Goal: Task Accomplishment & Management: Use online tool/utility

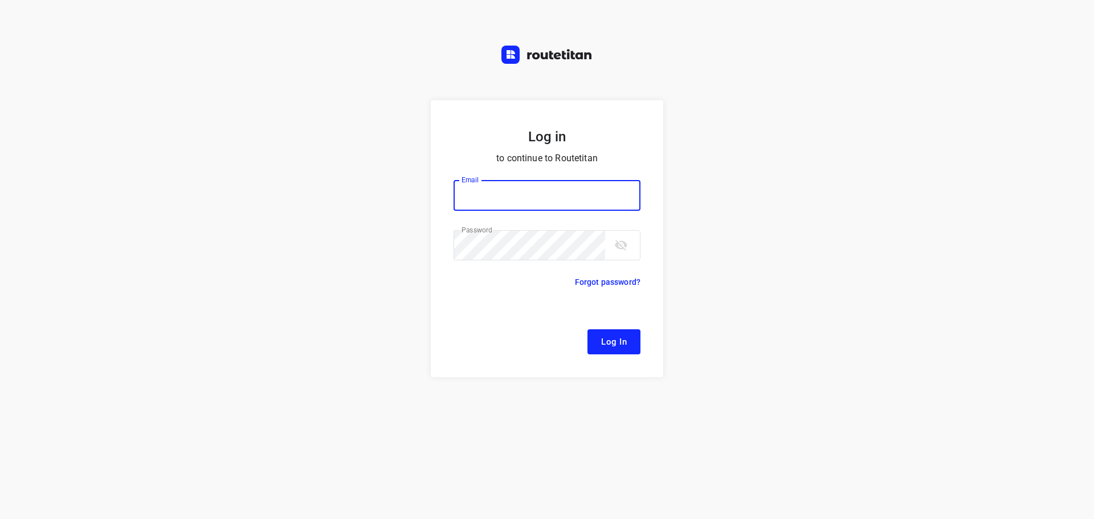
type input "[EMAIL_ADDRESS][DOMAIN_NAME]"
click at [615, 364] on form "Log in to continue to Routetitan Email [EMAIL_ADDRESS][DOMAIN_NAME] Email ​ Pas…" at bounding box center [547, 238] width 232 height 277
drag, startPoint x: 617, startPoint y: 338, endPoint x: 611, endPoint y: 333, distance: 8.5
click at [617, 340] on span "Log In" at bounding box center [614, 341] width 26 height 15
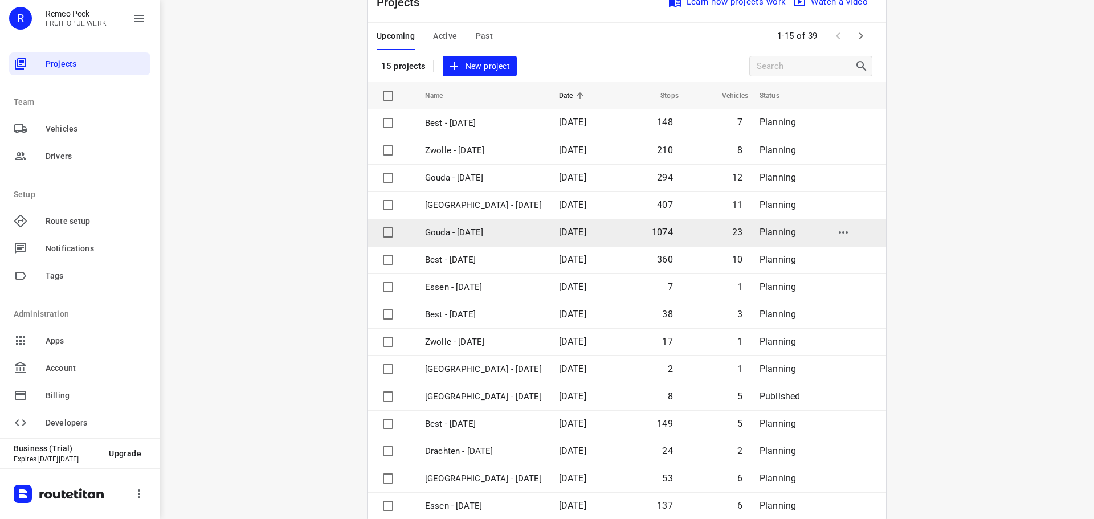
scroll to position [57, 0]
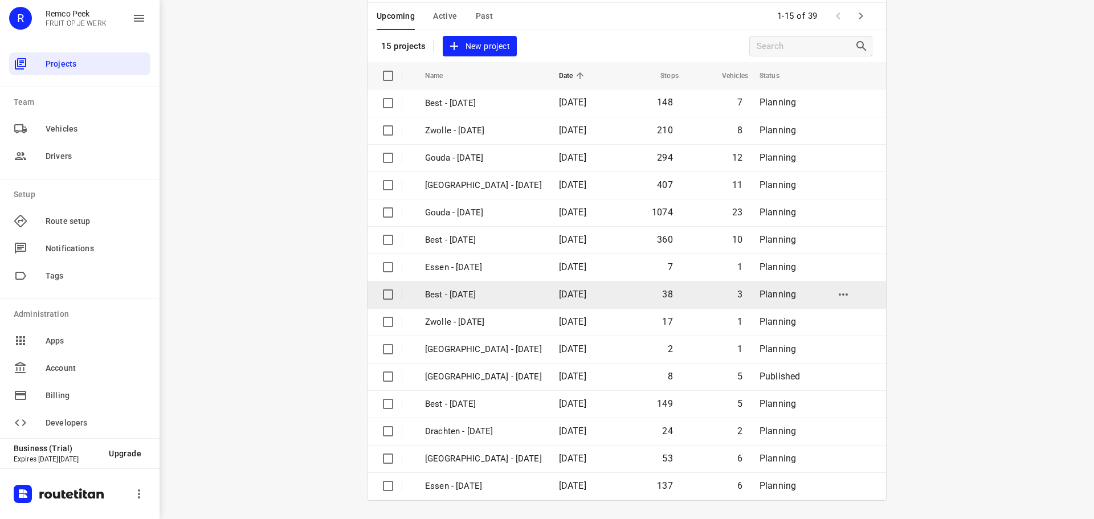
click at [489, 303] on td "Best - [DATE]" at bounding box center [481, 294] width 136 height 27
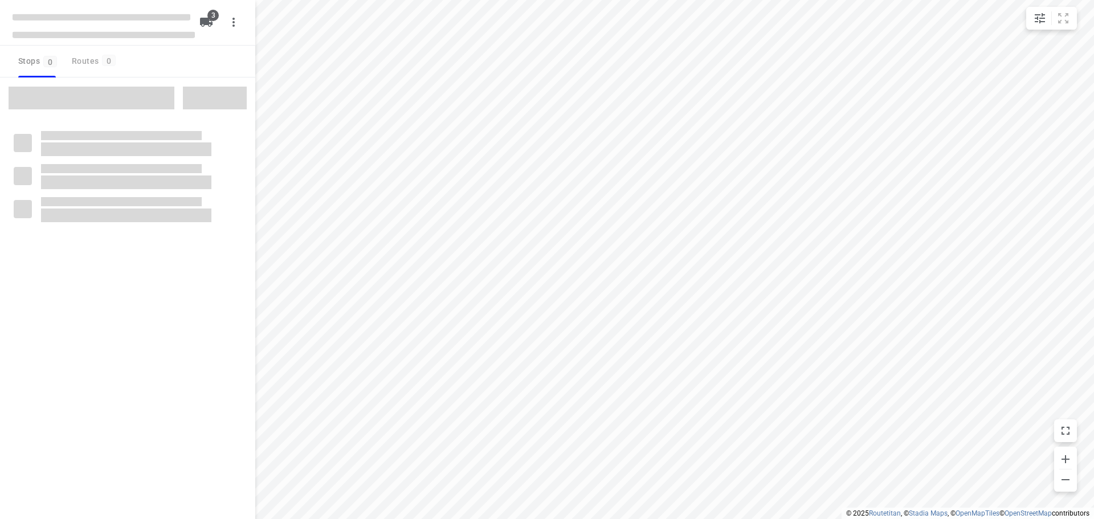
checkbox input "true"
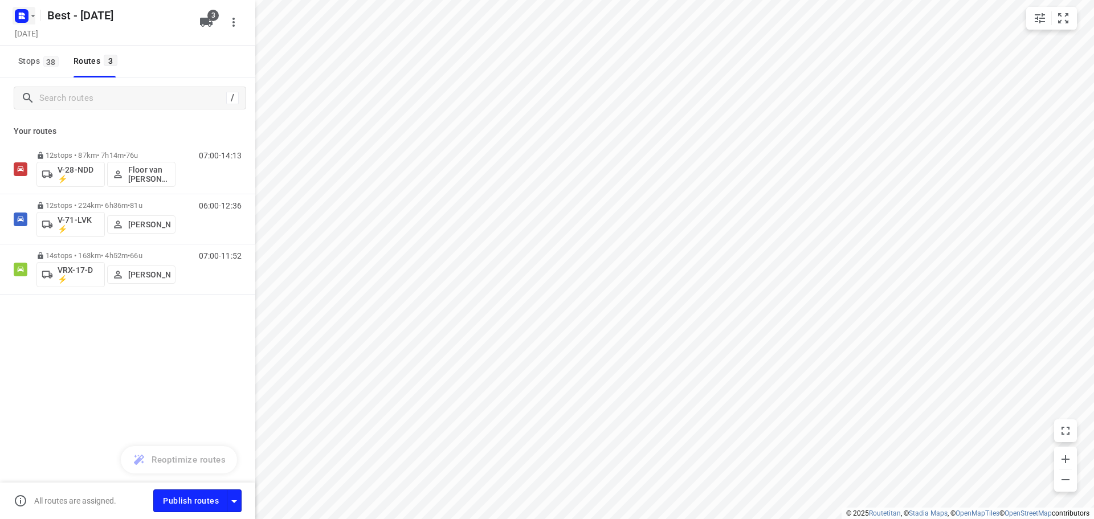
click at [27, 14] on rect "button" at bounding box center [22, 16] width 14 height 14
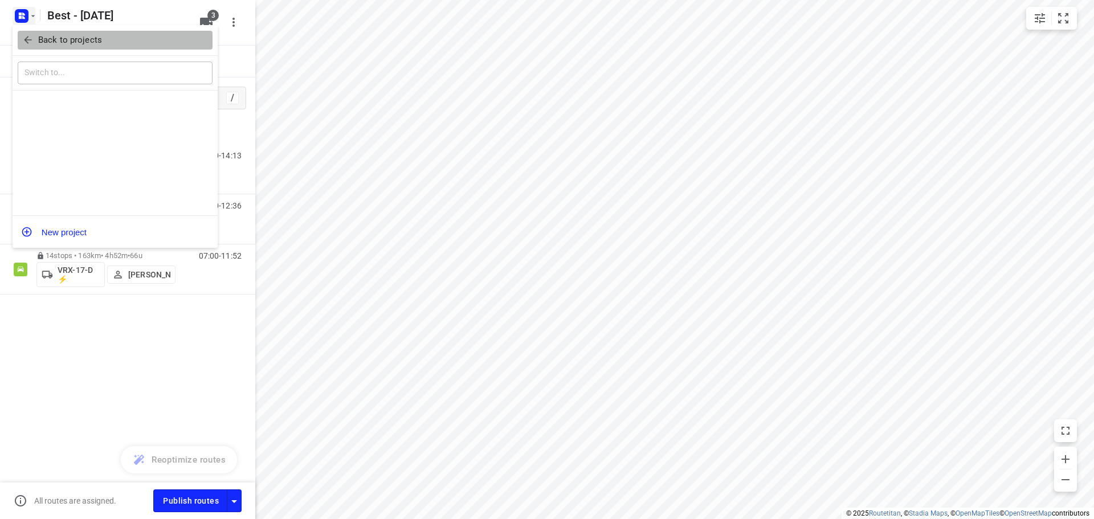
click at [67, 44] on p "Back to projects" at bounding box center [70, 40] width 64 height 13
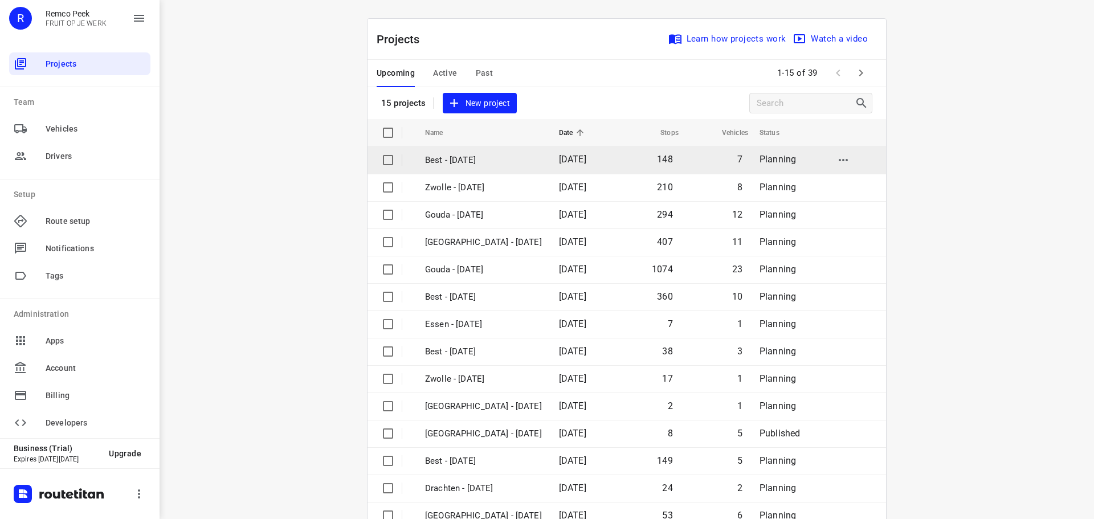
click at [514, 158] on p "Best - [DATE]" at bounding box center [483, 160] width 117 height 13
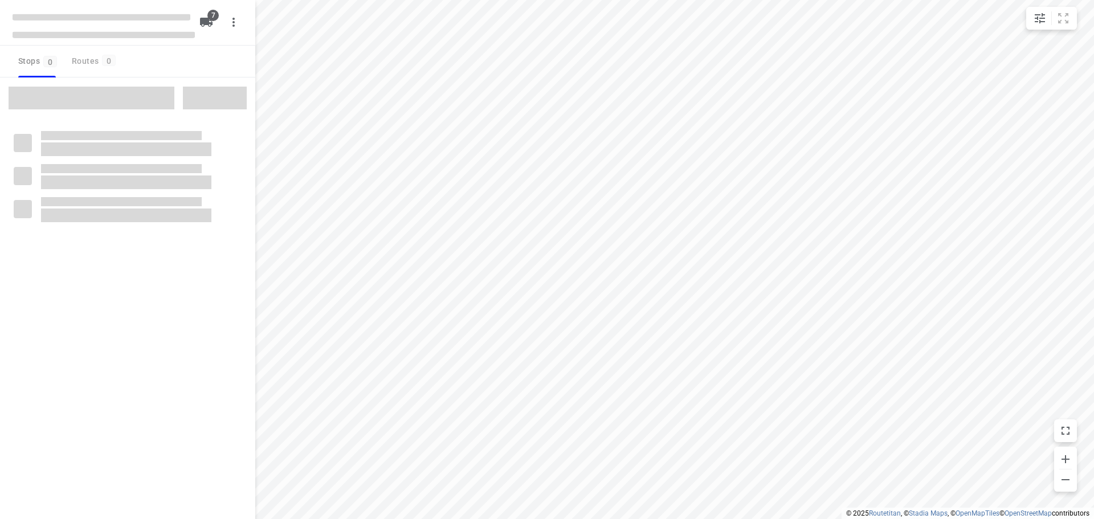
checkbox input "true"
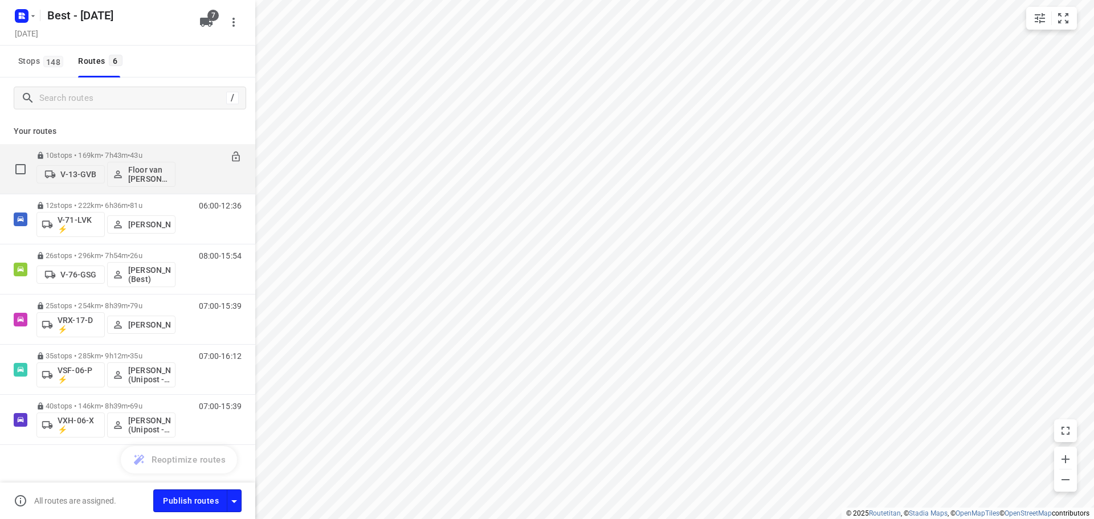
click at [93, 148] on div "10 stops • 169km • 7h43m • 43u V-13-GVB Floor van Donzel (Best)" at bounding box center [105, 168] width 139 height 47
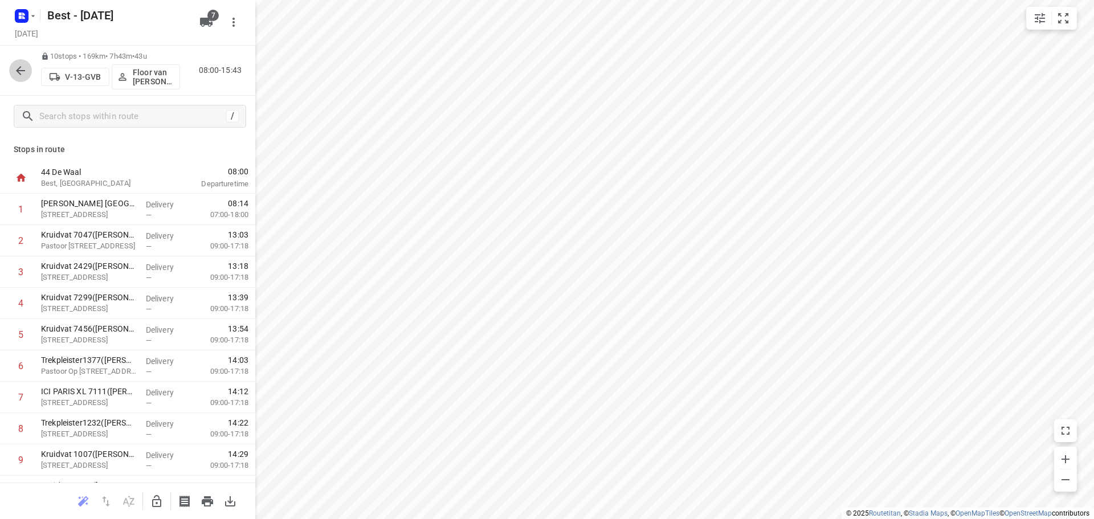
click at [20, 76] on icon "button" at bounding box center [21, 71] width 14 height 14
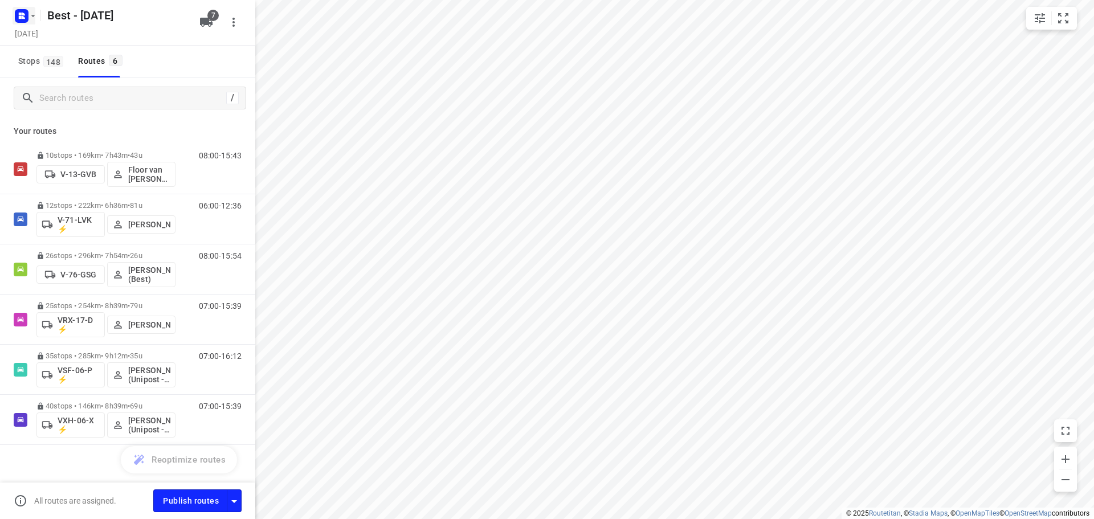
click at [20, 14] on icon "button" at bounding box center [20, 14] width 3 height 3
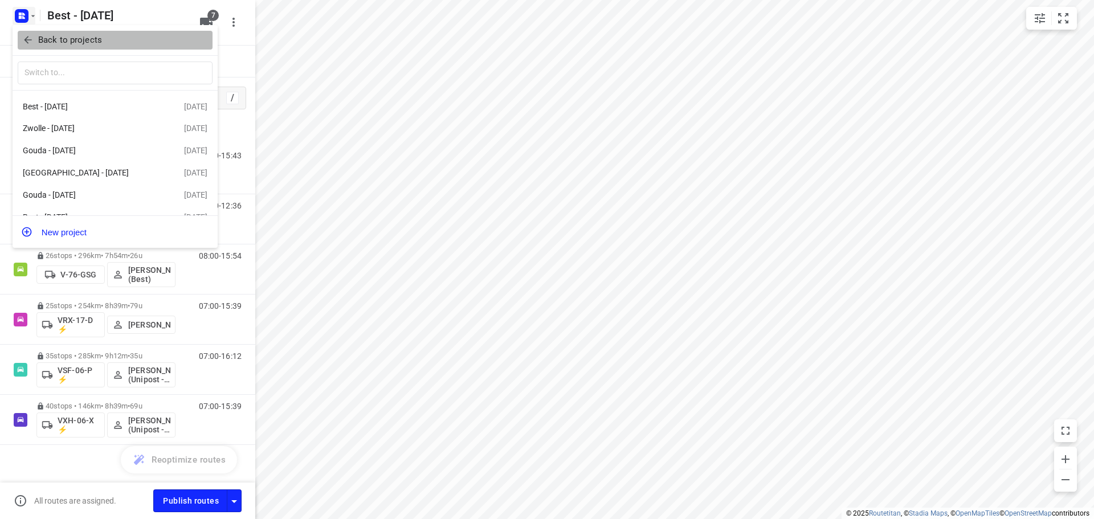
click at [24, 36] on icon "button" at bounding box center [27, 39] width 11 height 11
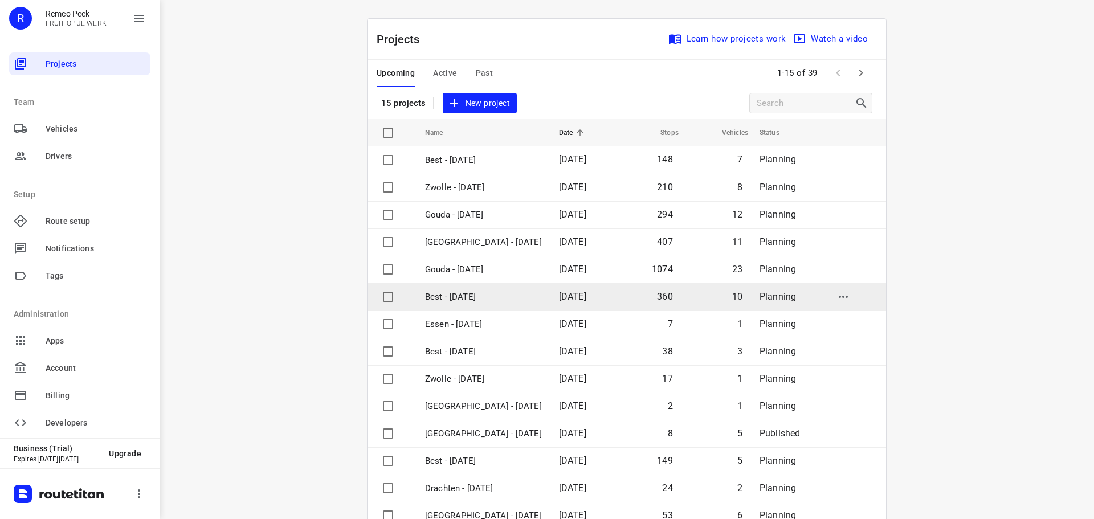
click at [521, 301] on p "Best - [DATE]" at bounding box center [483, 296] width 117 height 13
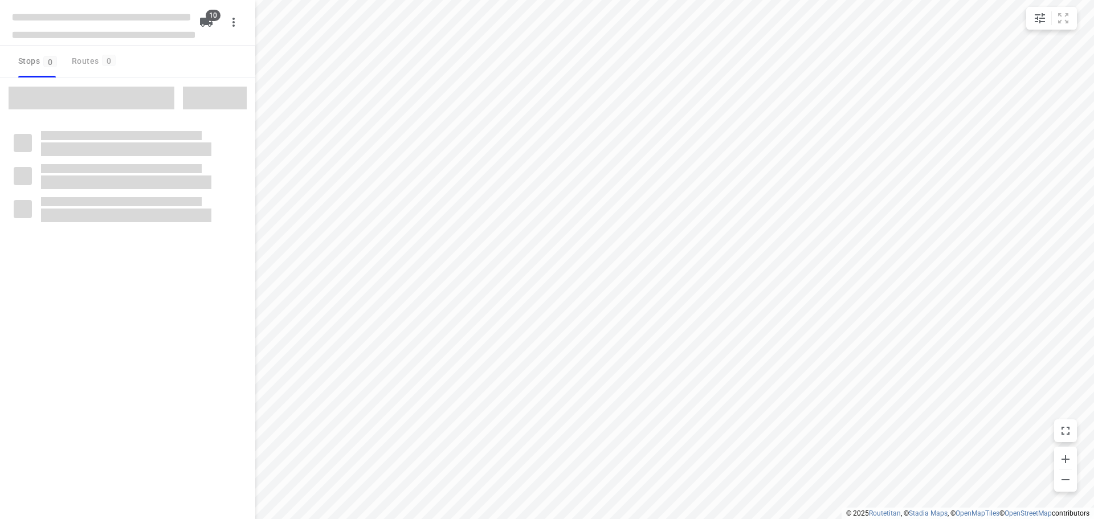
checkbox input "true"
